Goal: Transaction & Acquisition: Purchase product/service

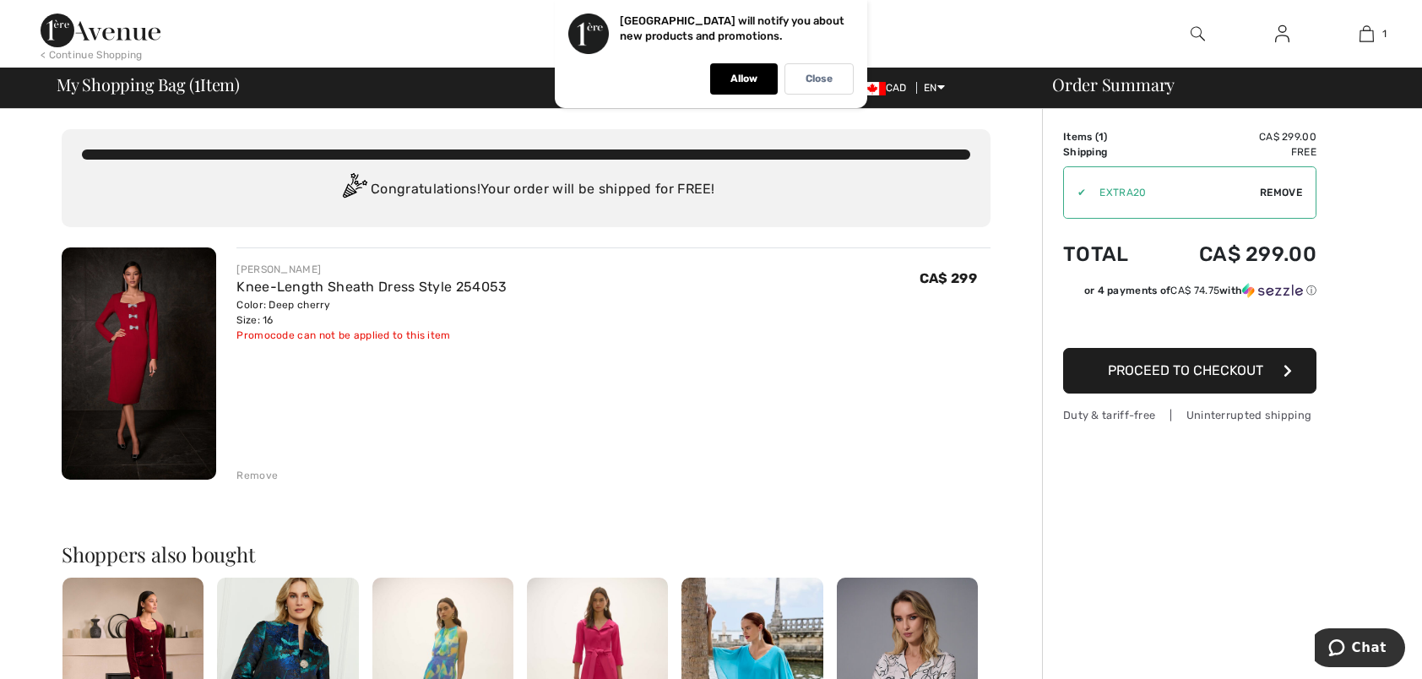
click at [1256, 365] on span "Proceed to Checkout" at bounding box center [1185, 370] width 155 height 16
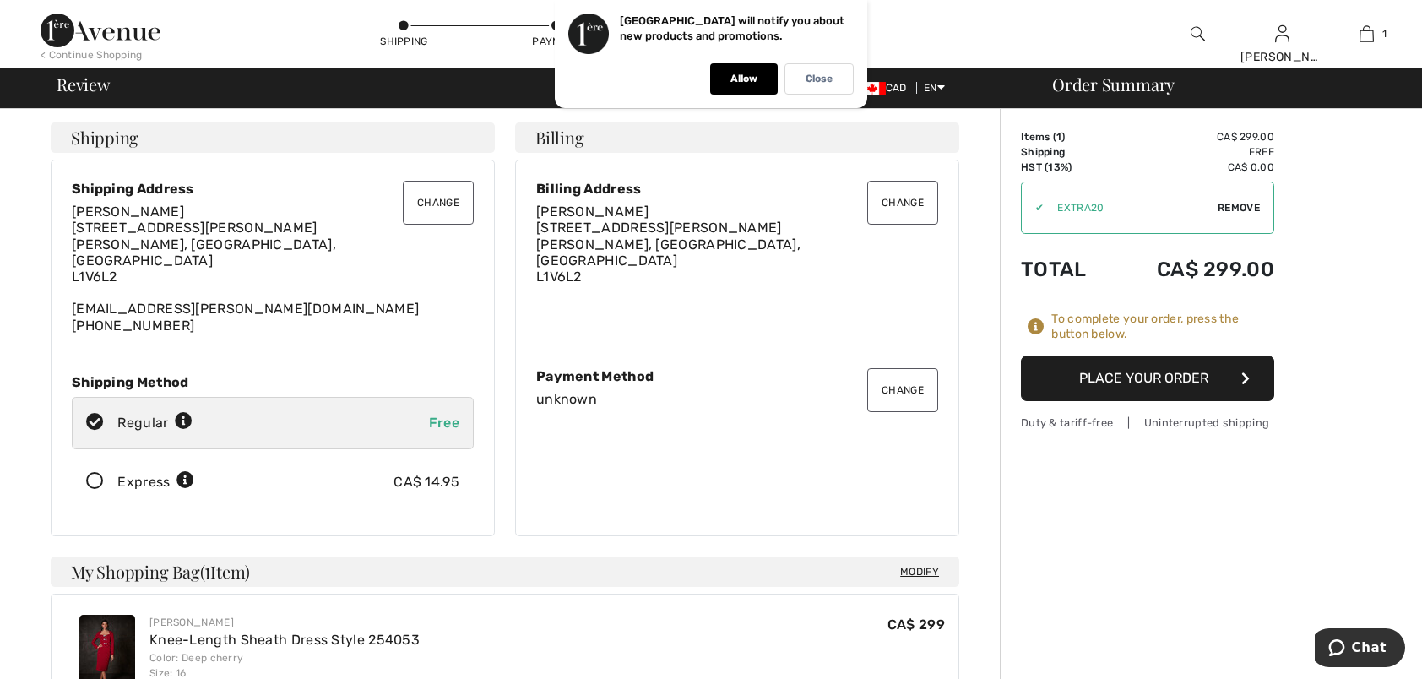
click at [1091, 376] on button "Place Your Order" at bounding box center [1147, 378] width 253 height 46
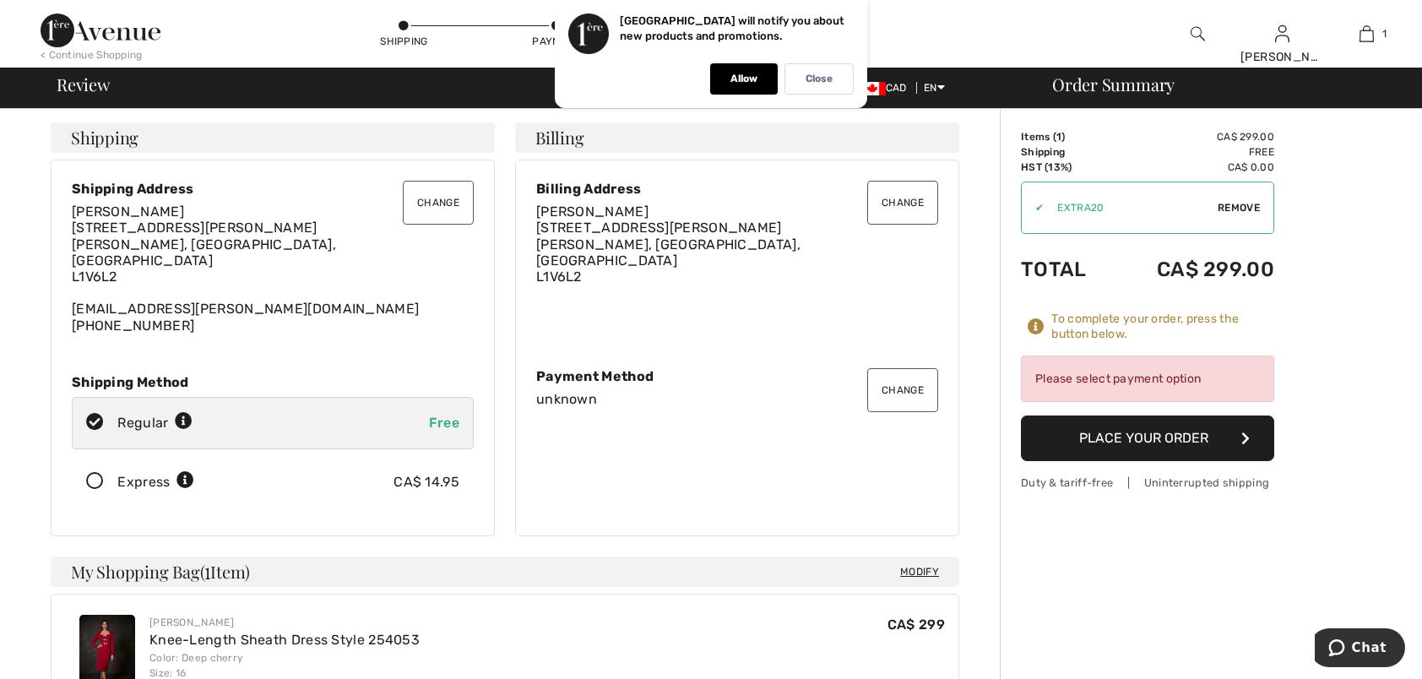
click at [903, 383] on button "Change" at bounding box center [902, 390] width 71 height 44
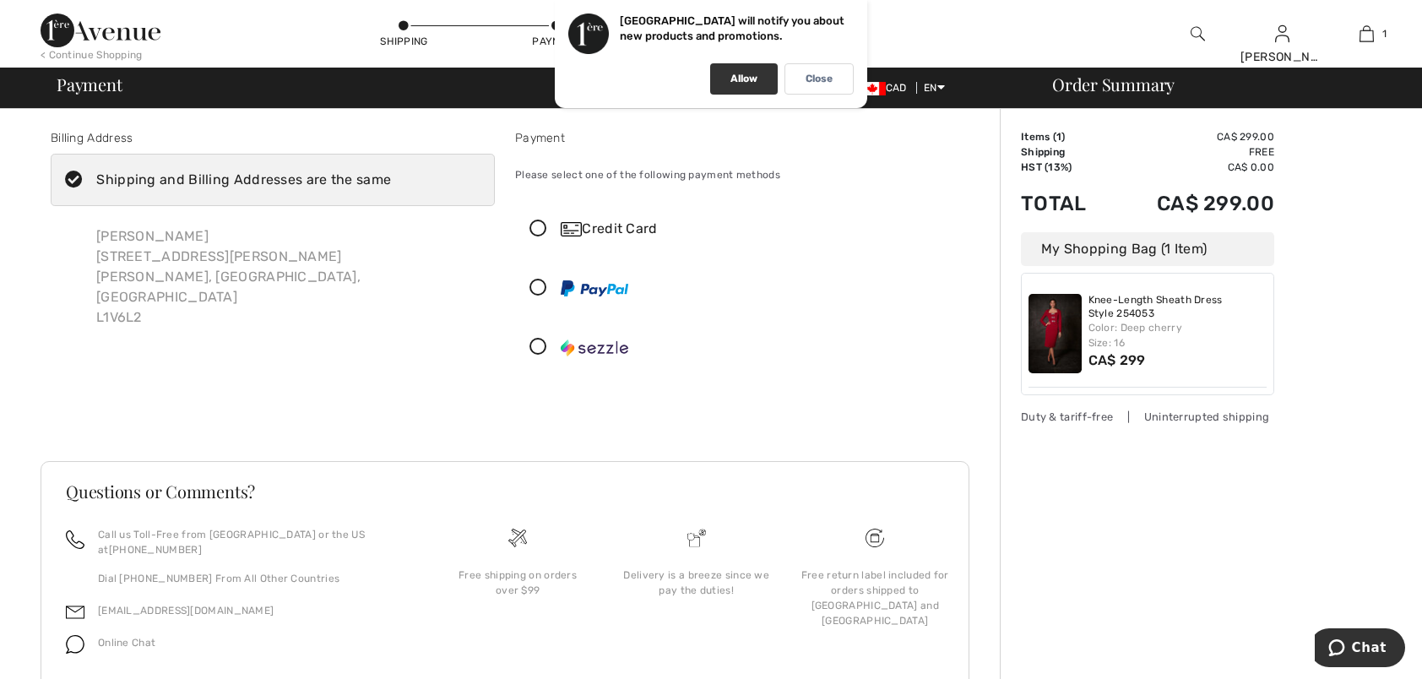
click at [760, 81] on div "Allow" at bounding box center [744, 78] width 68 height 31
